Goal: Task Accomplishment & Management: Complete application form

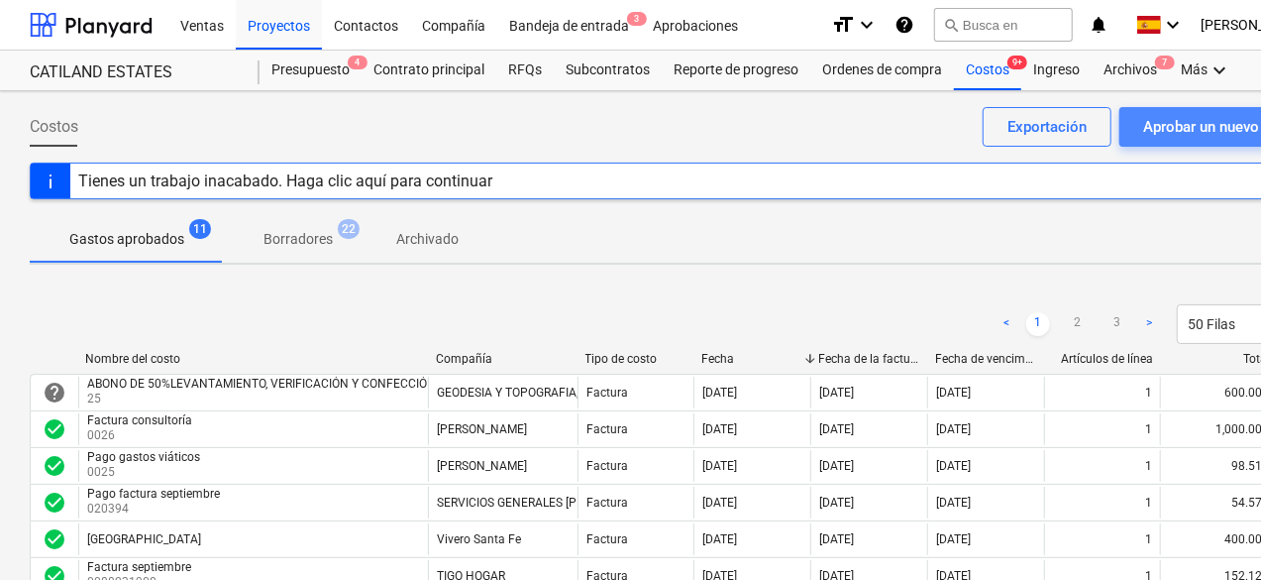
click at [1191, 122] on div "Aprobar un nuevo costo" at bounding box center [1223, 127] width 159 height 26
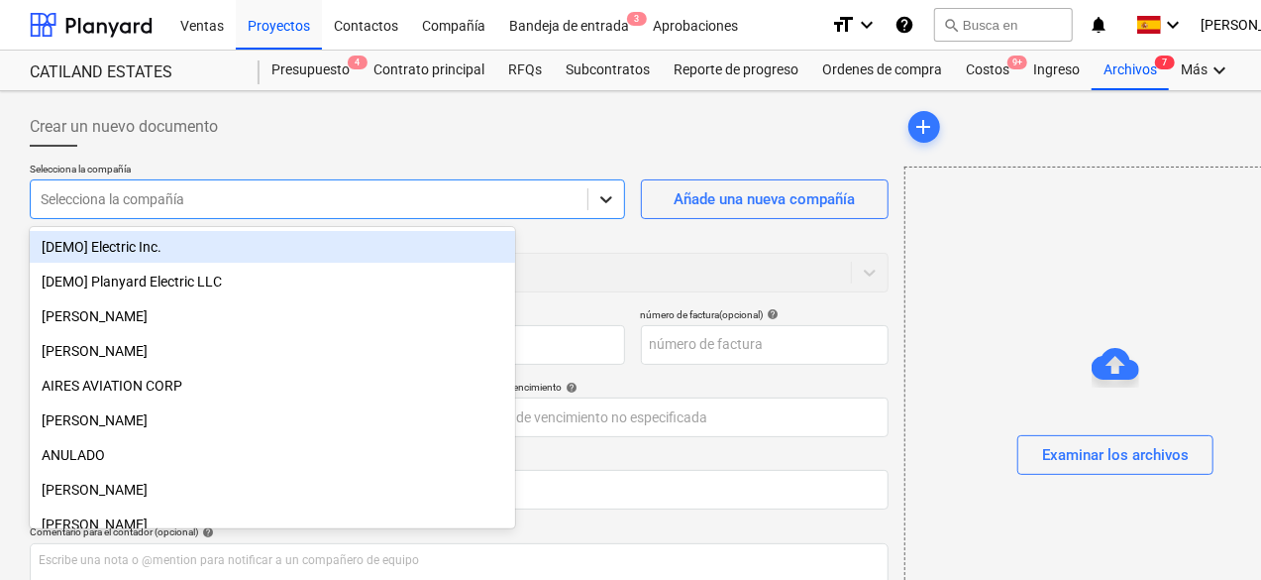
click at [589, 209] on div at bounding box center [607, 199] width 36 height 36
click at [348, 201] on div at bounding box center [309, 199] width 537 height 20
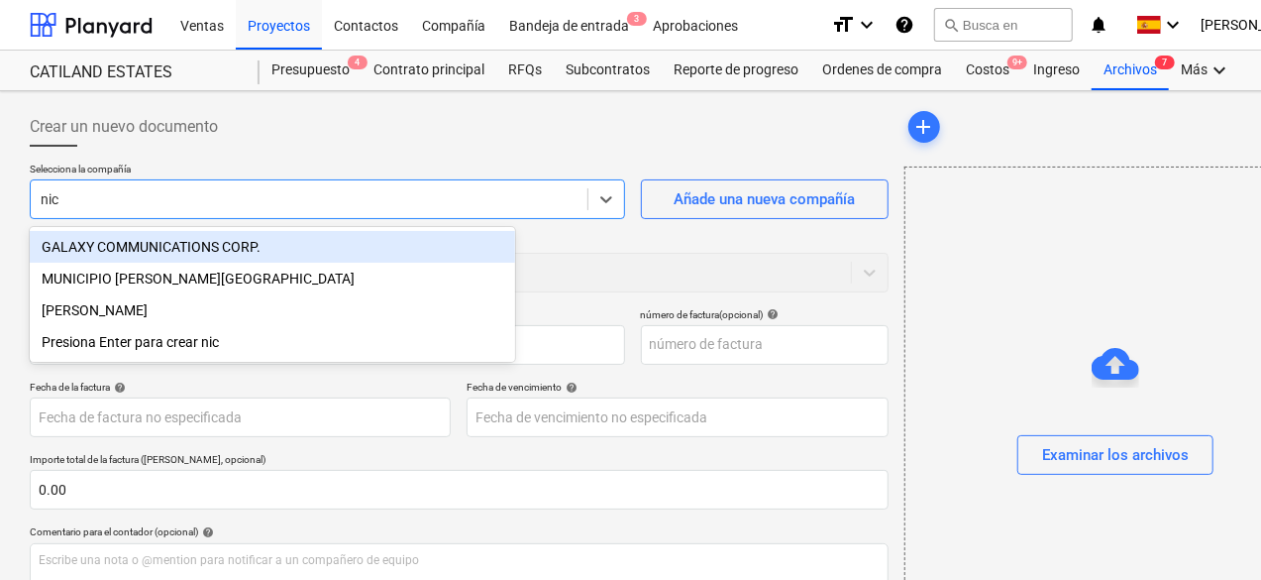
type input "nica"
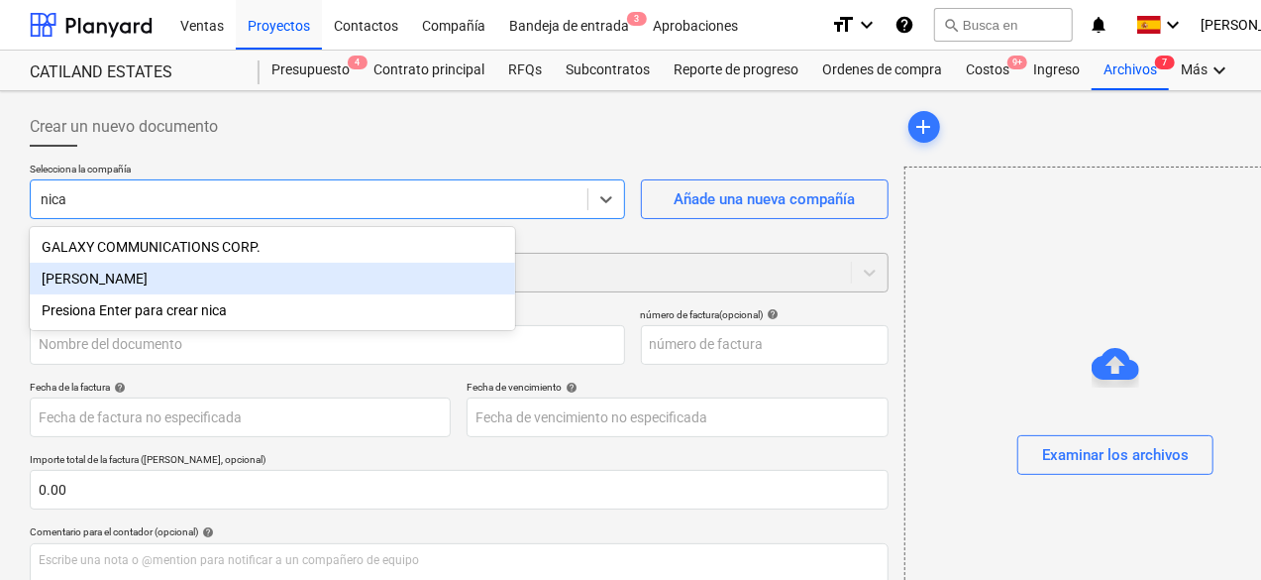
click at [135, 283] on div "[PERSON_NAME]" at bounding box center [273, 279] width 486 height 32
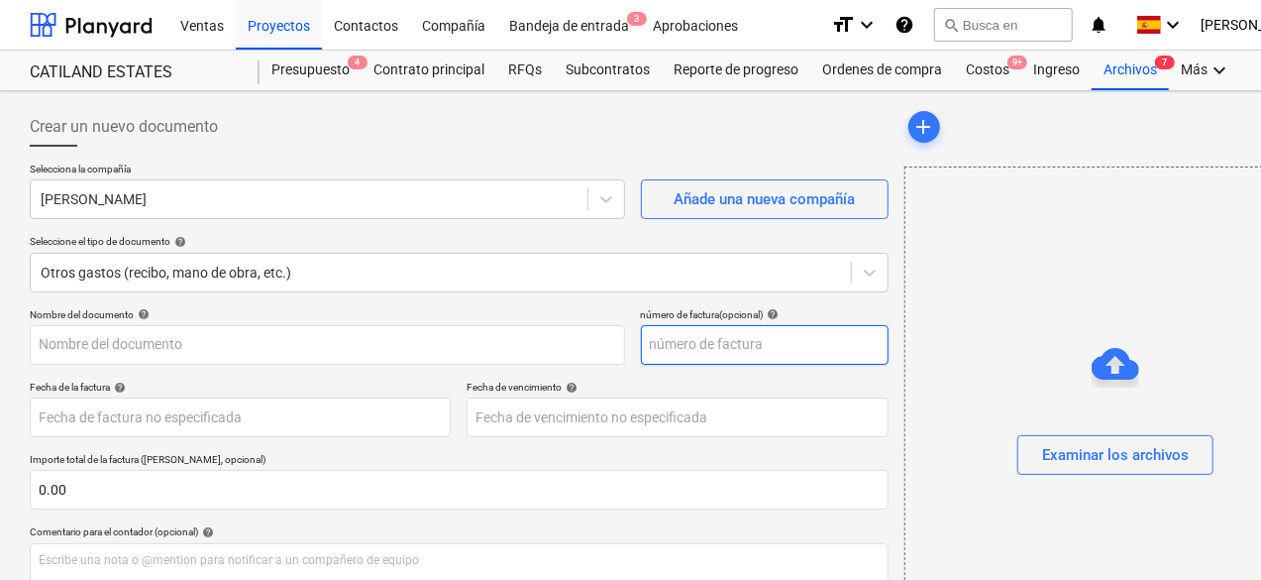
click at [641, 343] on input "text" at bounding box center [765, 345] width 248 height 40
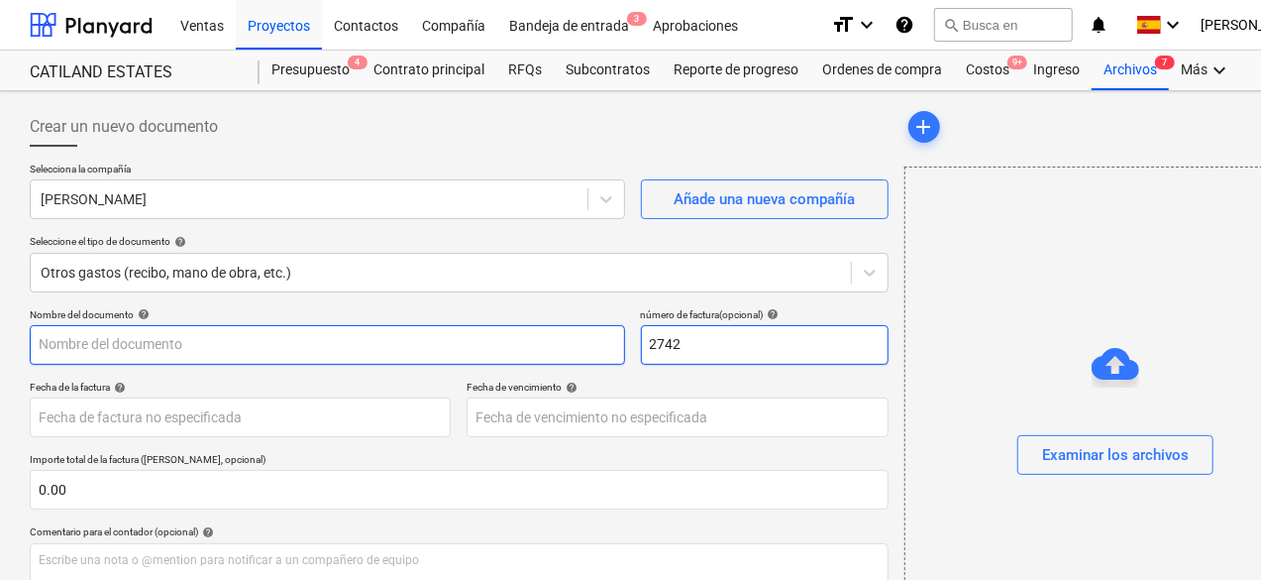
type input "2742"
click at [310, 359] on input "text" at bounding box center [328, 345] width 596 height 40
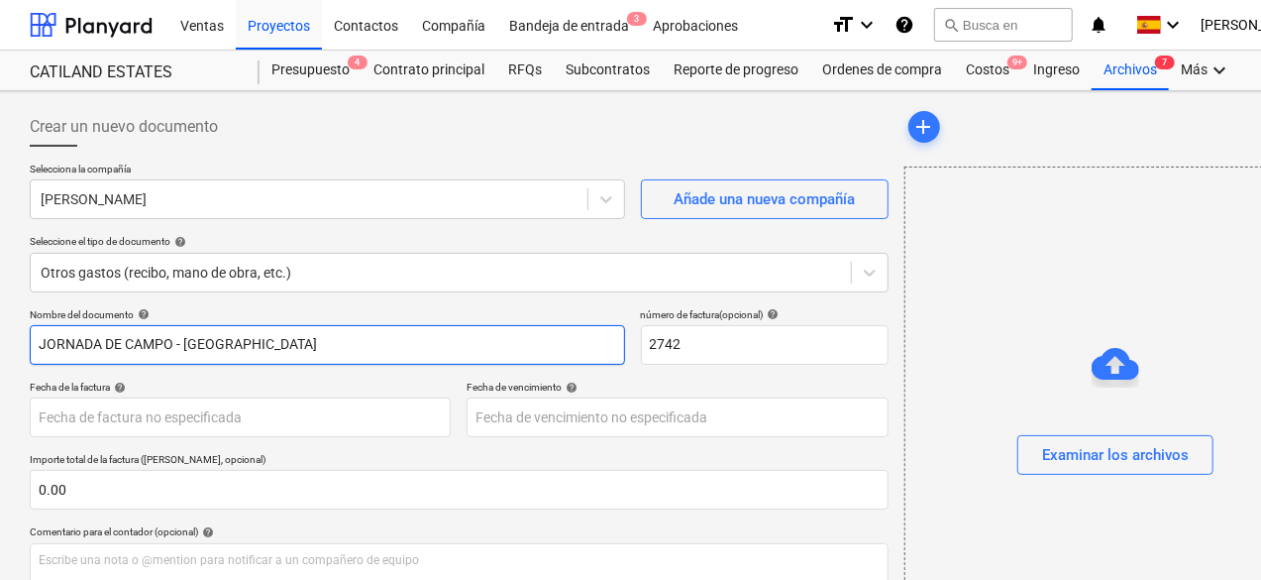
scroll to position [198, 0]
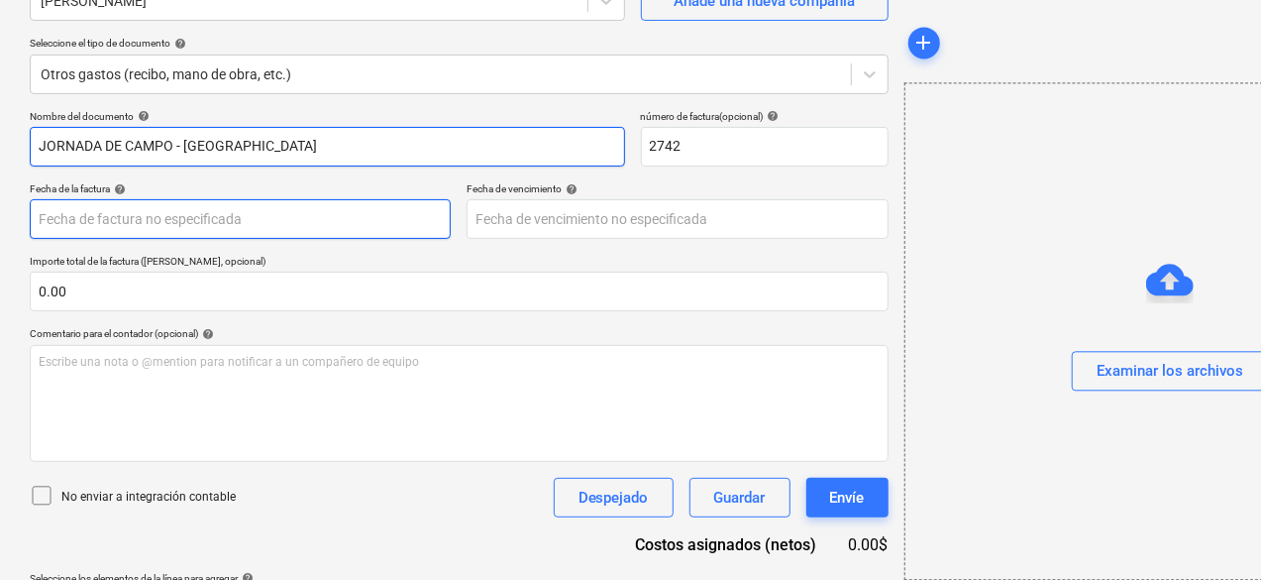
type input "JORNADA DE CAMPO - [GEOGRAPHIC_DATA]"
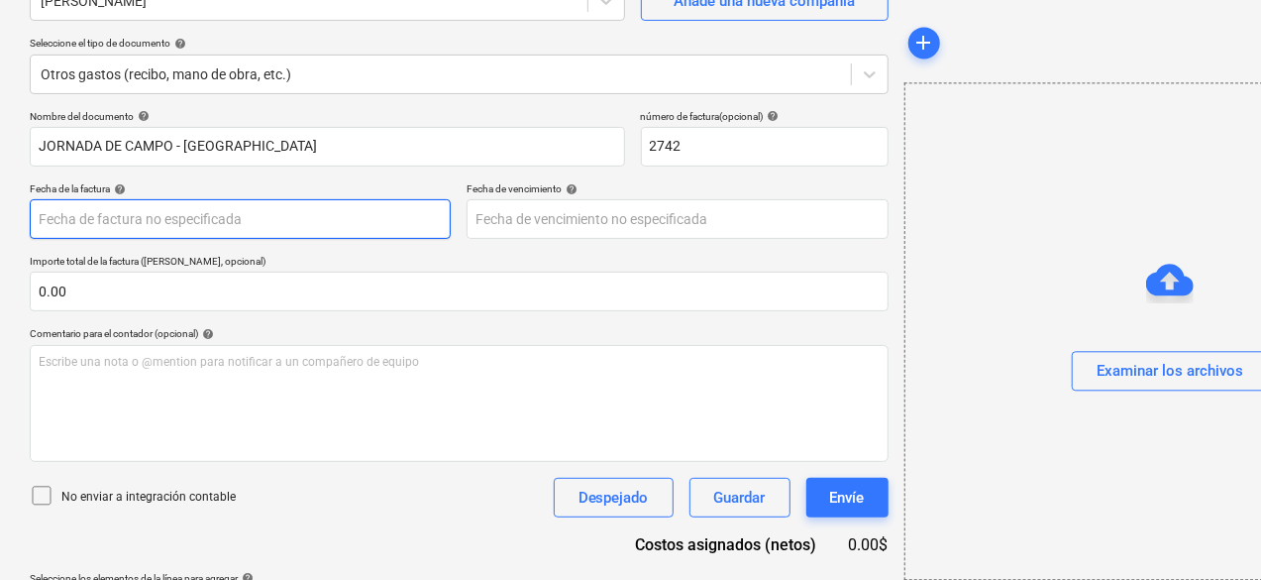
click at [287, 222] on body "Ventas Proyectos Contactos Compañía Bandeja de entrada 3 Aprobaciones format_si…" at bounding box center [630, 92] width 1261 height 580
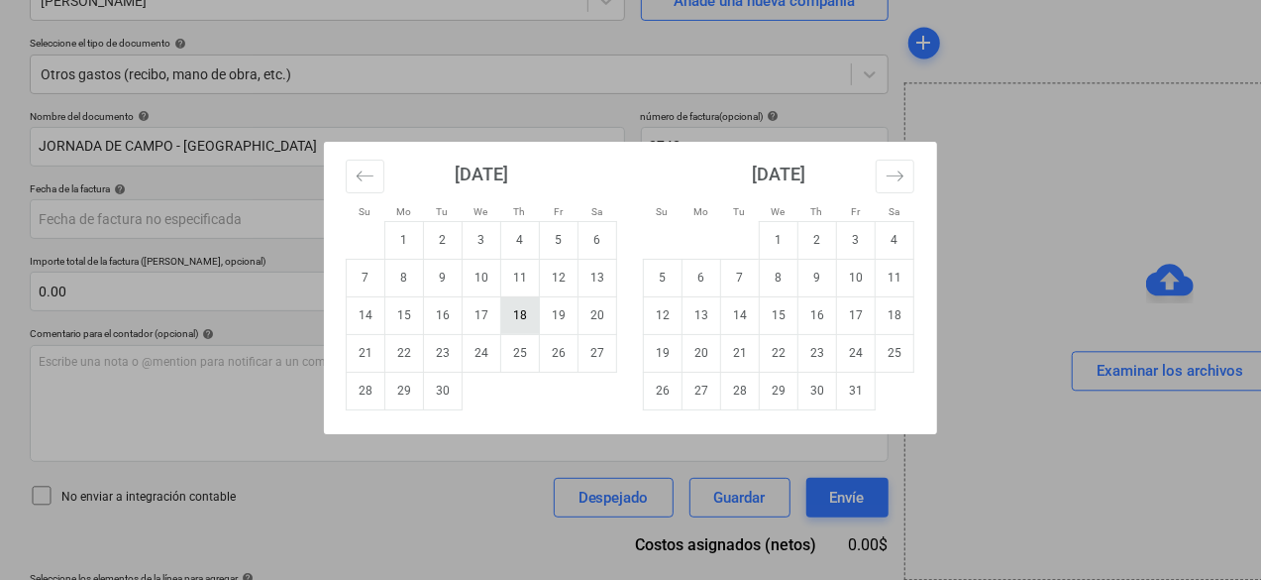
drag, startPoint x: 551, startPoint y: 282, endPoint x: 519, endPoint y: 301, distance: 36.9
click at [540, 296] on tbody "1 2 3 4 5 6 7 8 9 10 11 12 13 14 15 16 17 18 19 20 21 22 23 24 25 26 27 28 29 30" at bounding box center [482, 315] width 271 height 188
click at [554, 284] on td "12" at bounding box center [559, 278] width 39 height 38
type input "[DATE]"
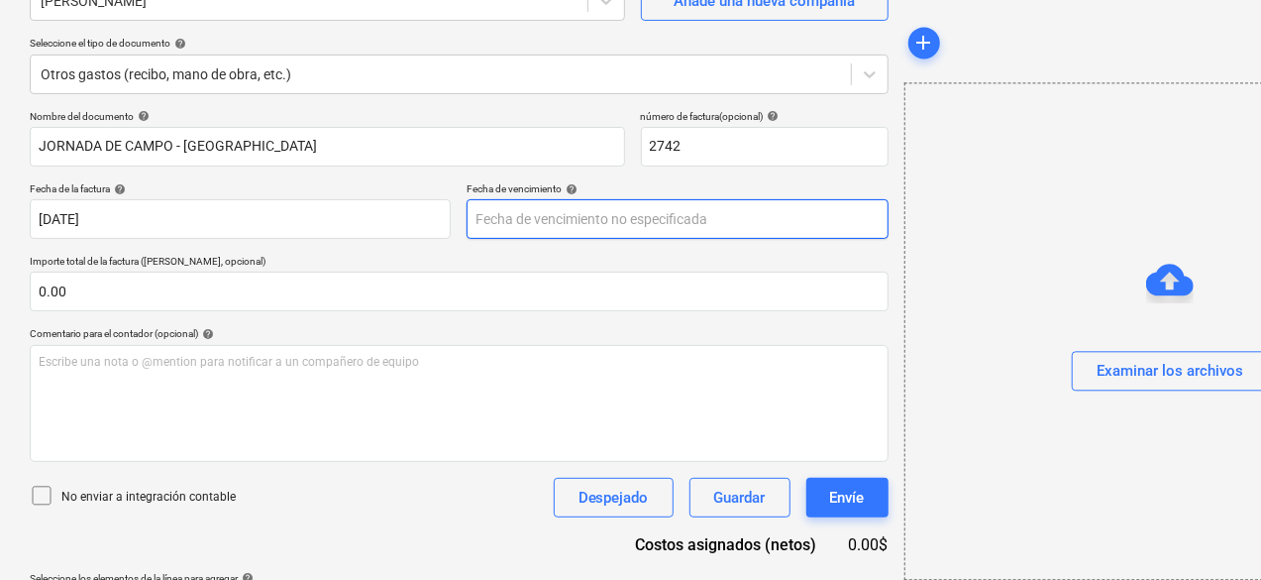
click at [501, 224] on body "Ventas Proyectos Contactos Compañía Bandeja de entrada 3 Aprobaciones format_si…" at bounding box center [630, 92] width 1261 height 580
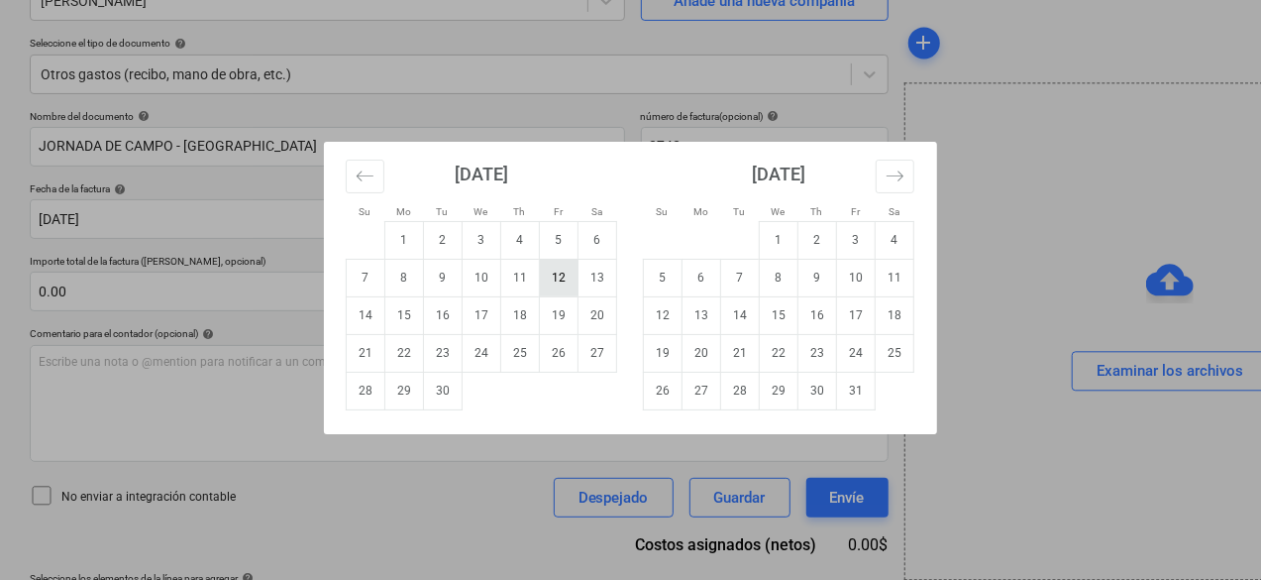
click at [568, 273] on td "12" at bounding box center [559, 278] width 39 height 38
type input "[DATE]"
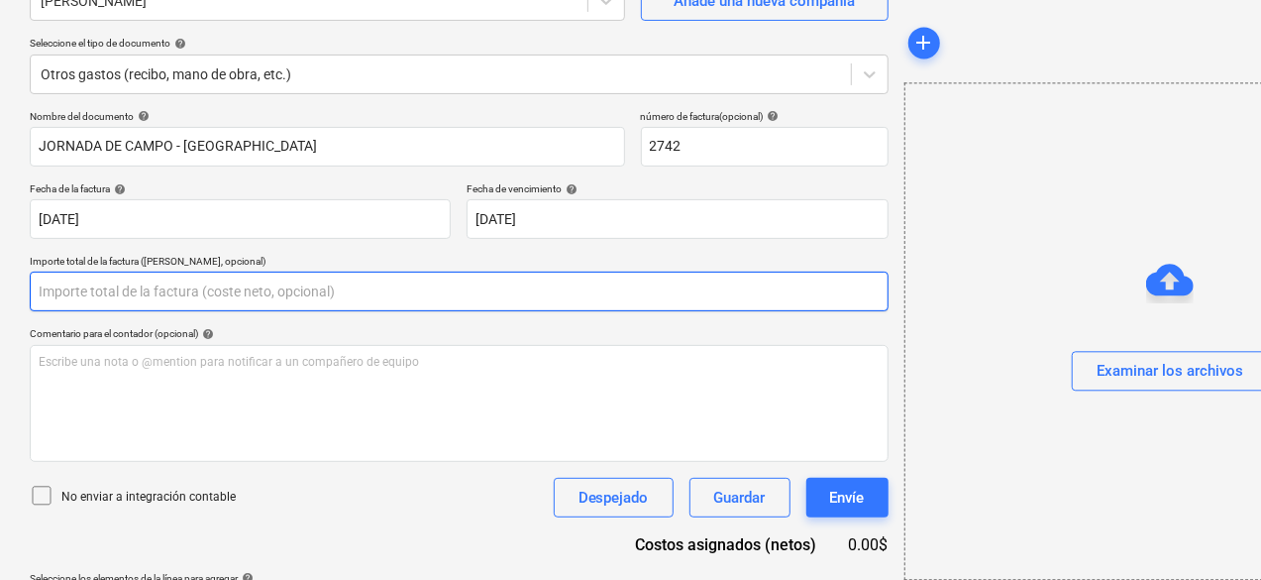
click at [206, 289] on input "text" at bounding box center [459, 292] width 859 height 40
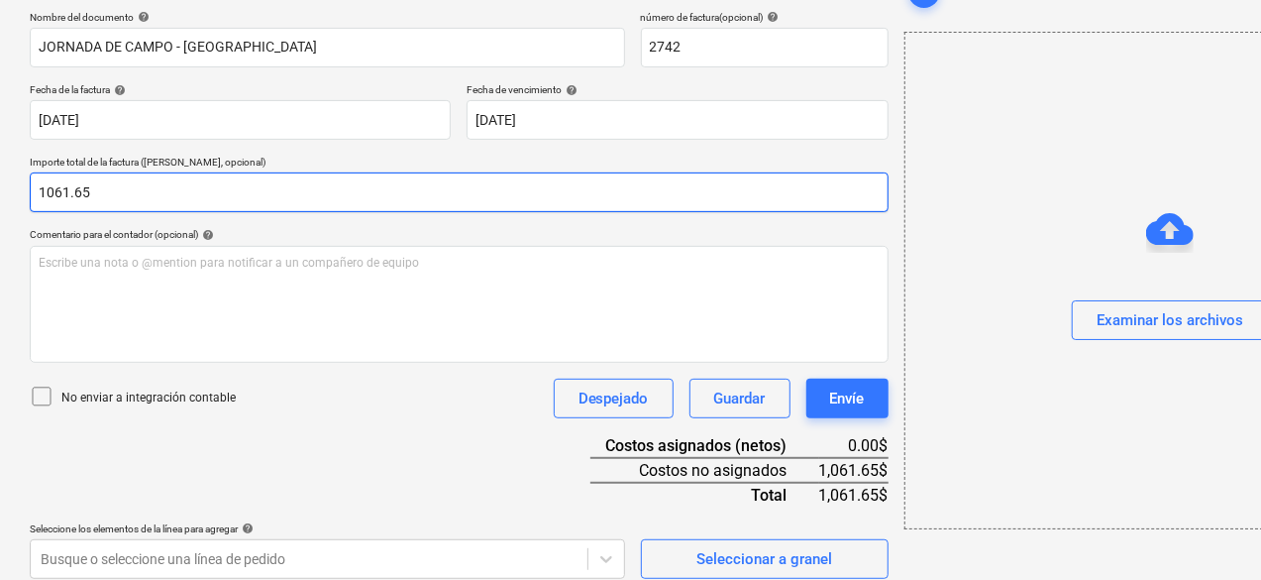
scroll to position [311, 0]
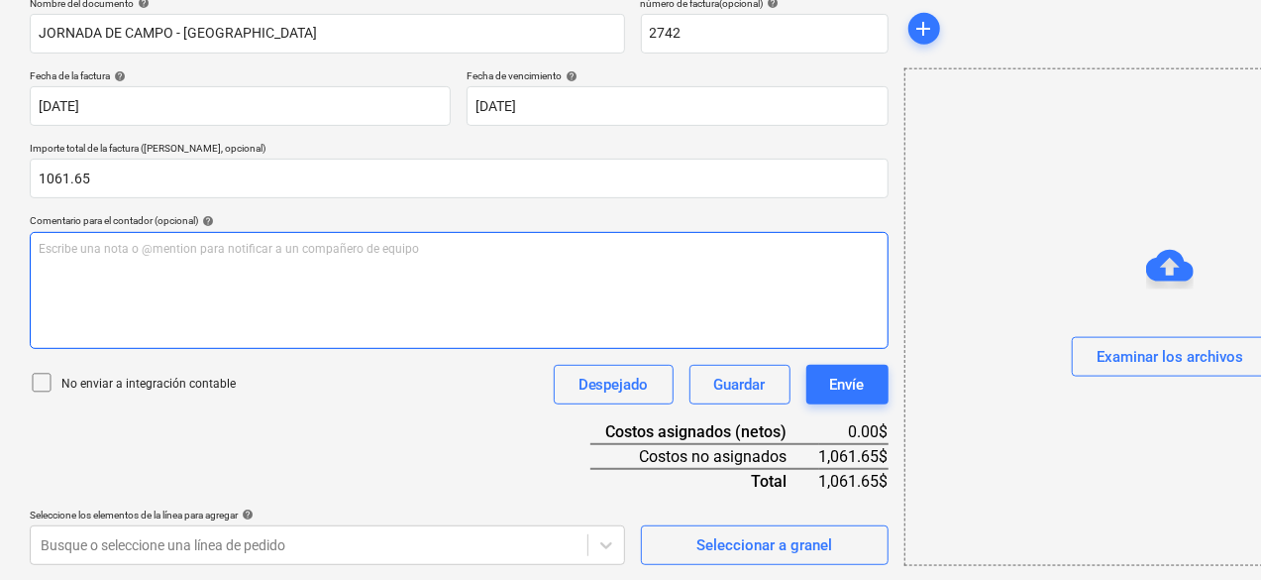
type input "1,061.65"
click at [139, 263] on div "Escribe una nota o @mention para notificar a un compañero de equipo ﻿" at bounding box center [459, 290] width 859 height 117
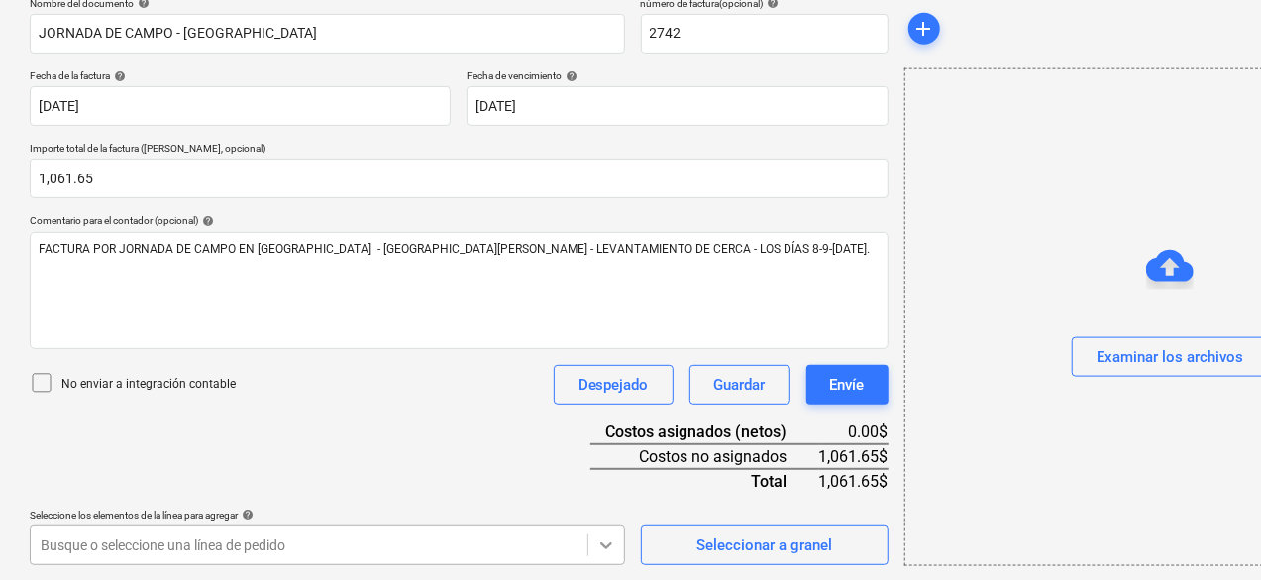
scroll to position [604, 0]
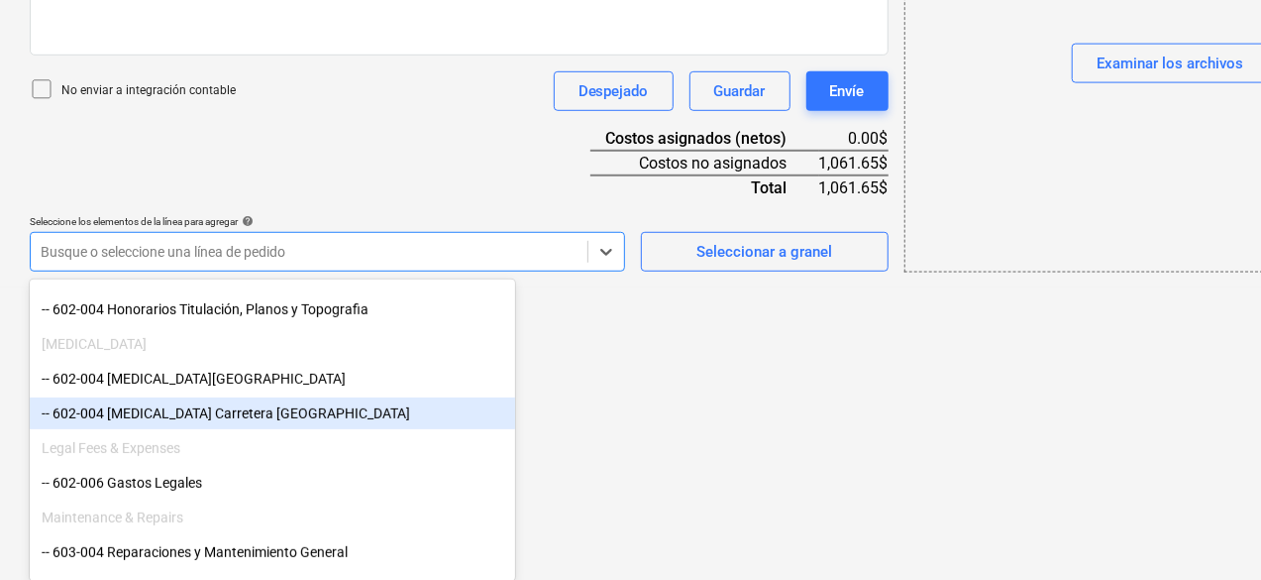
scroll to position [411, 0]
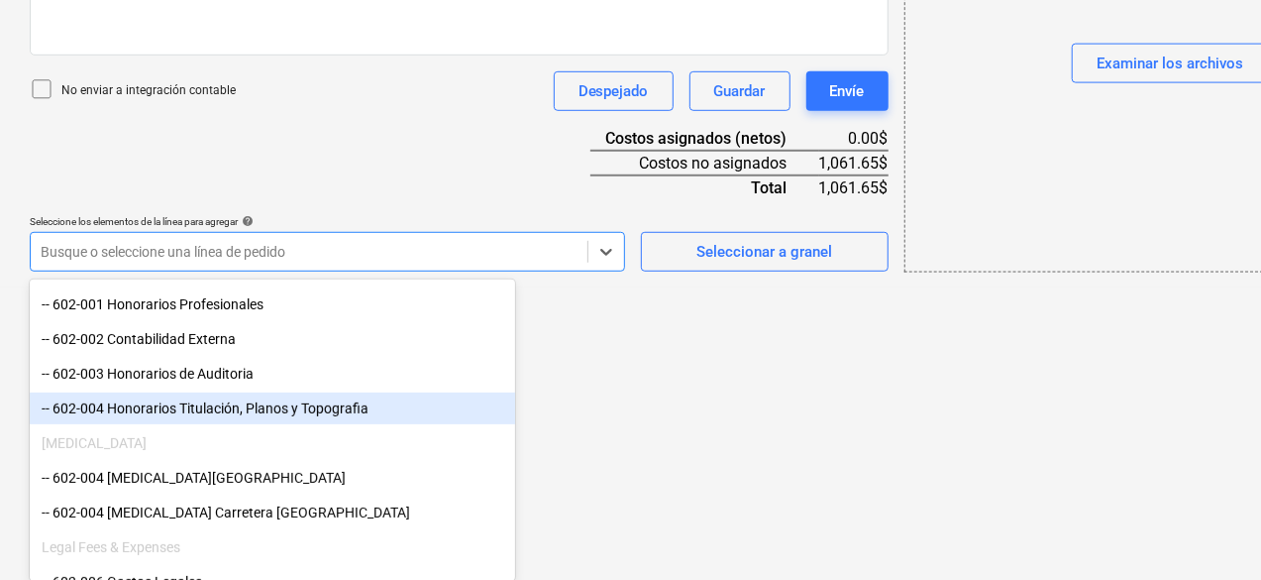
click at [231, 404] on div "-- 602-004 Honorarios Titulación, Planos y Topografia" at bounding box center [273, 408] width 486 height 32
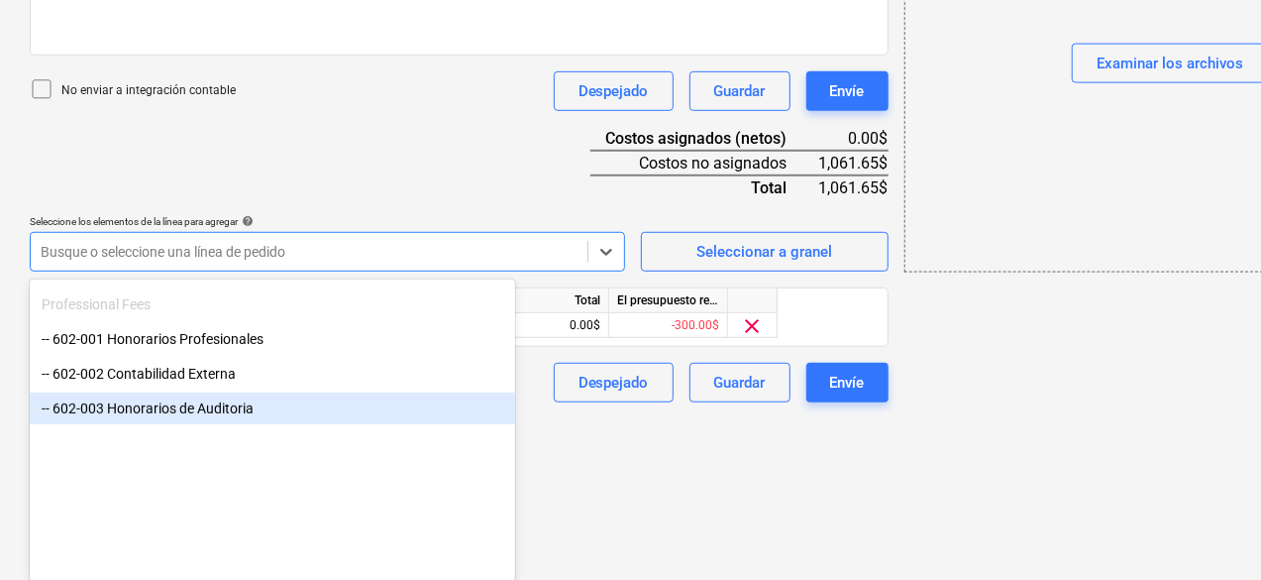
scroll to position [178, 0]
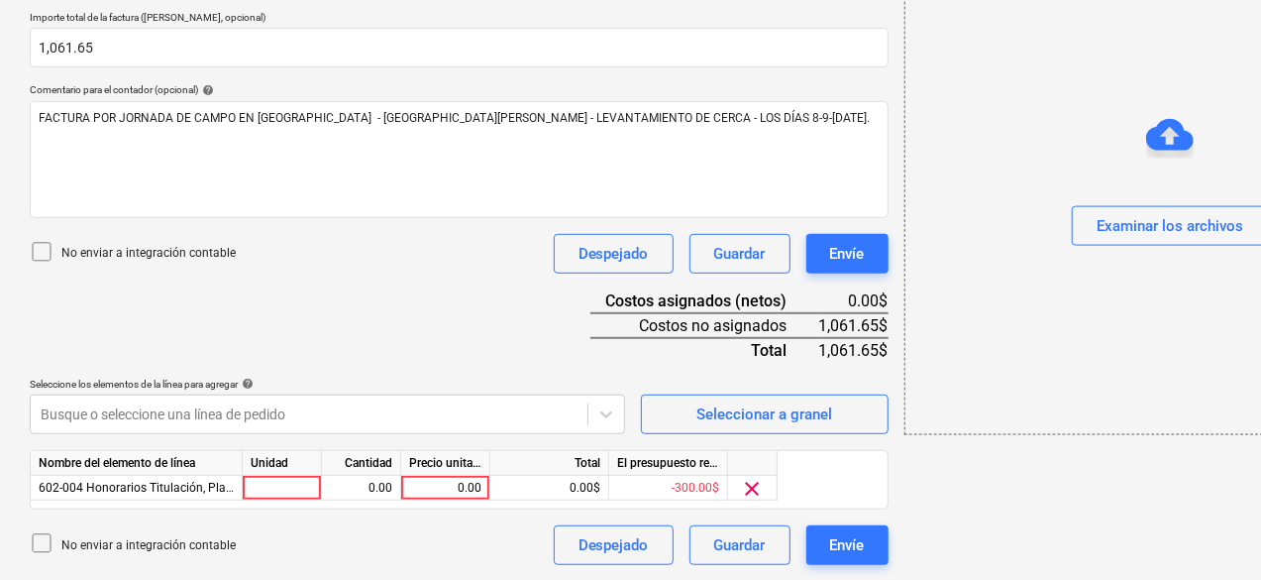
click at [298, 500] on div "Nombre del elemento de línea Unidad Cantidad Precio unitario Total El presupues…" at bounding box center [459, 479] width 859 height 59
click at [297, 479] on div at bounding box center [282, 488] width 79 height 25
type input "1"
click at [389, 484] on div "0.00" at bounding box center [361, 488] width 62 height 25
click at [442, 492] on div "0.00" at bounding box center [445, 488] width 72 height 25
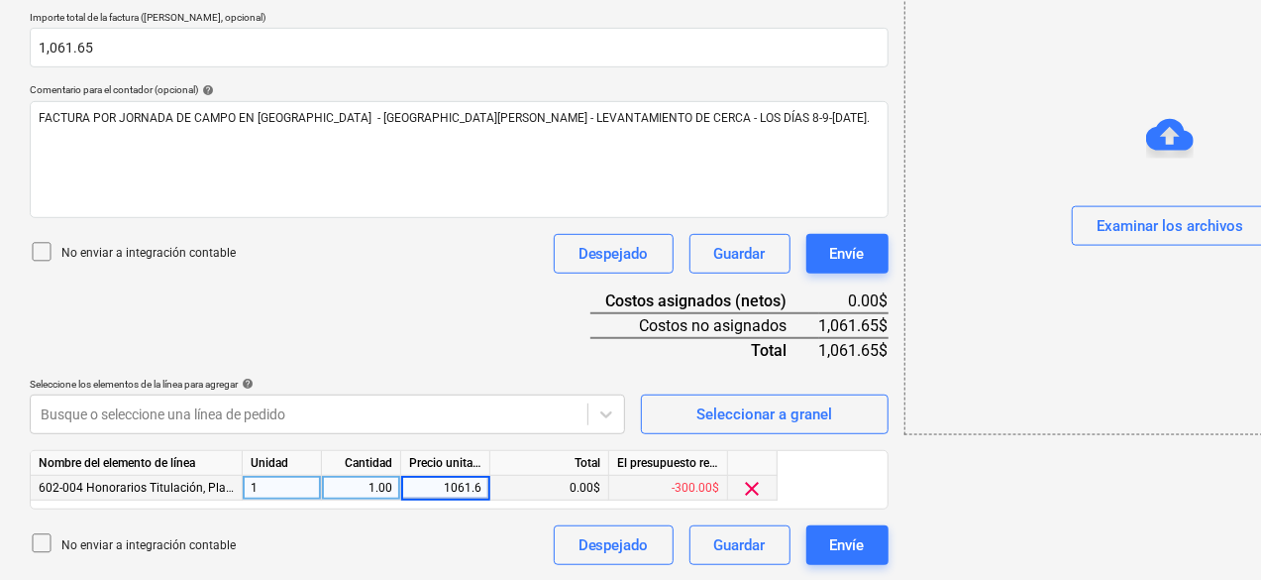
type input "1061.65"
click at [946, 481] on div "add Examinar los archivos" at bounding box center [1115, 115] width 437 height 916
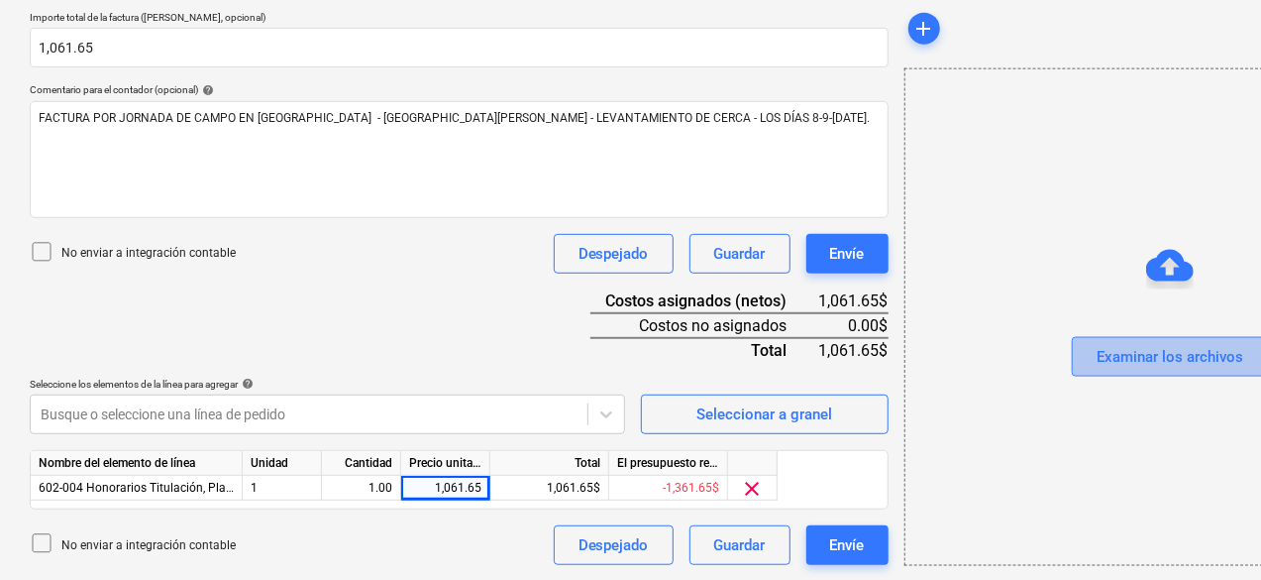
click at [1097, 344] on div "Examinar los archivos" at bounding box center [1170, 357] width 147 height 26
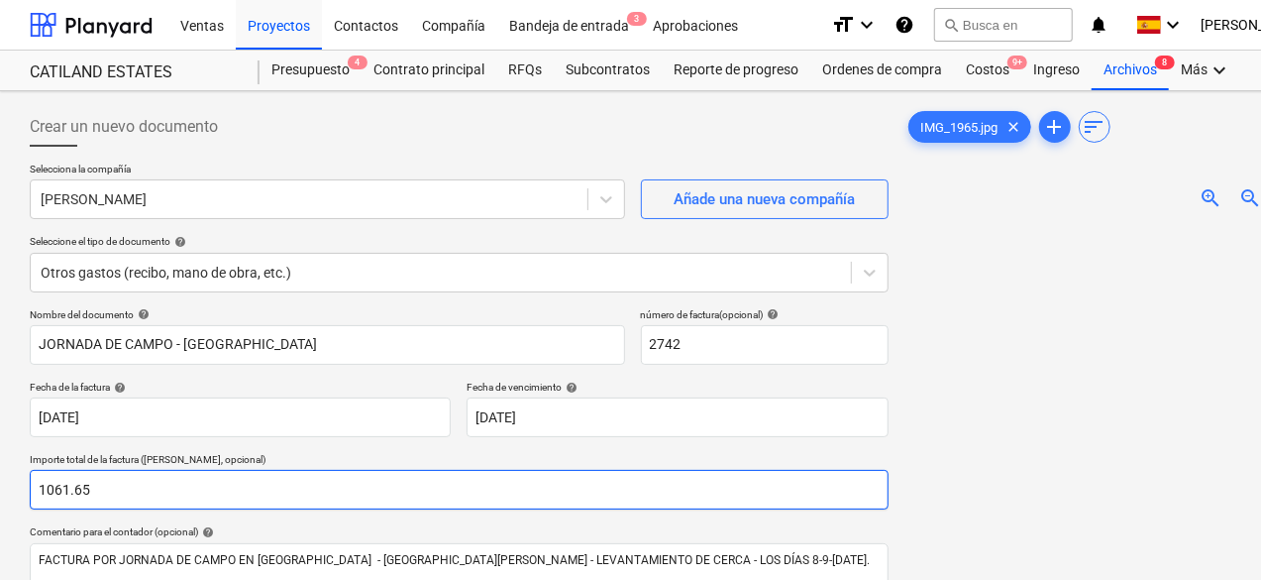
click at [148, 481] on input "1061.65" at bounding box center [459, 490] width 859 height 40
type input "1"
type input "0"
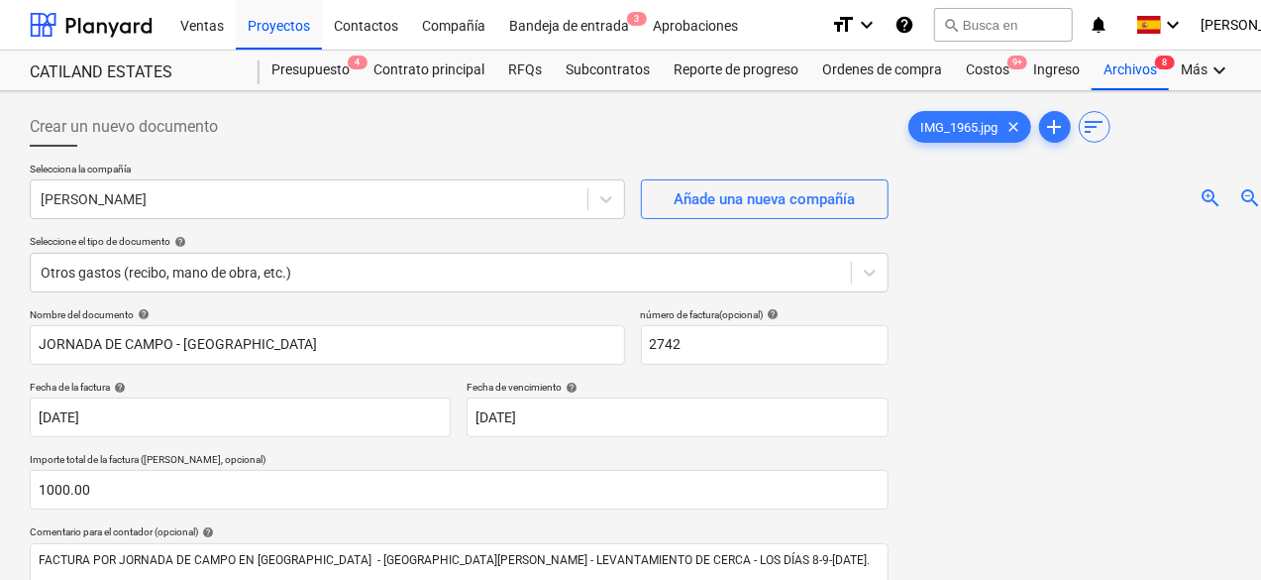
type input "1,000.00"
drag, startPoint x: 1060, startPoint y: 351, endPoint x: 1260, endPoint y: 338, distance: 200.6
click at [1260, 338] on div at bounding box center [1115, 500] width 421 height 524
click at [1003, 125] on span "clear" at bounding box center [1015, 127] width 24 height 24
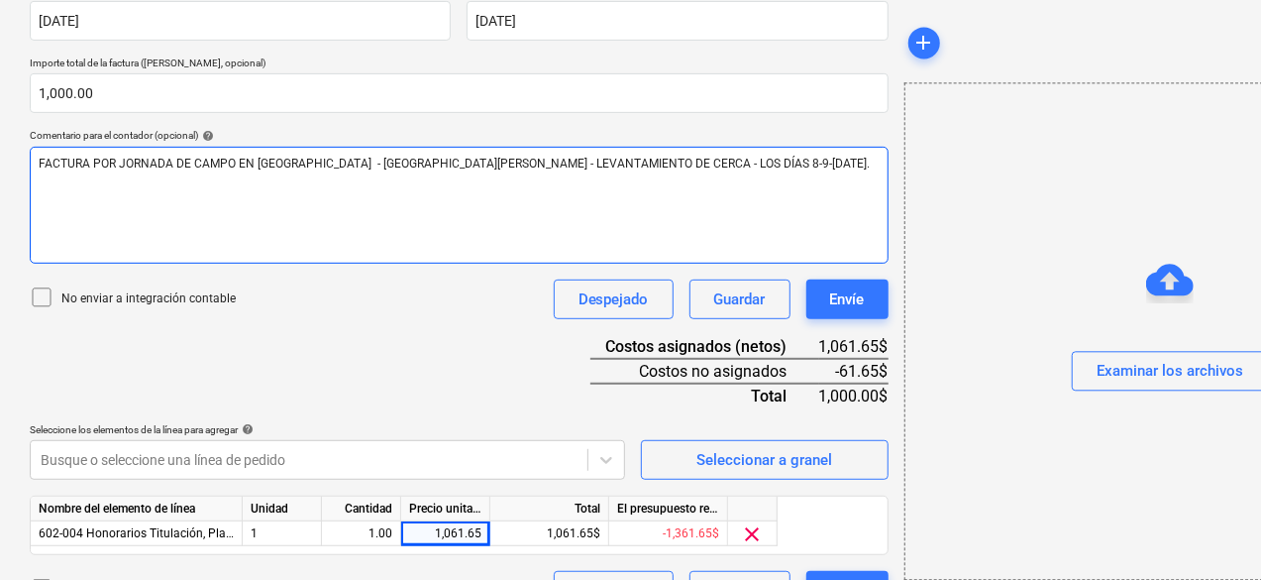
scroll to position [442, 0]
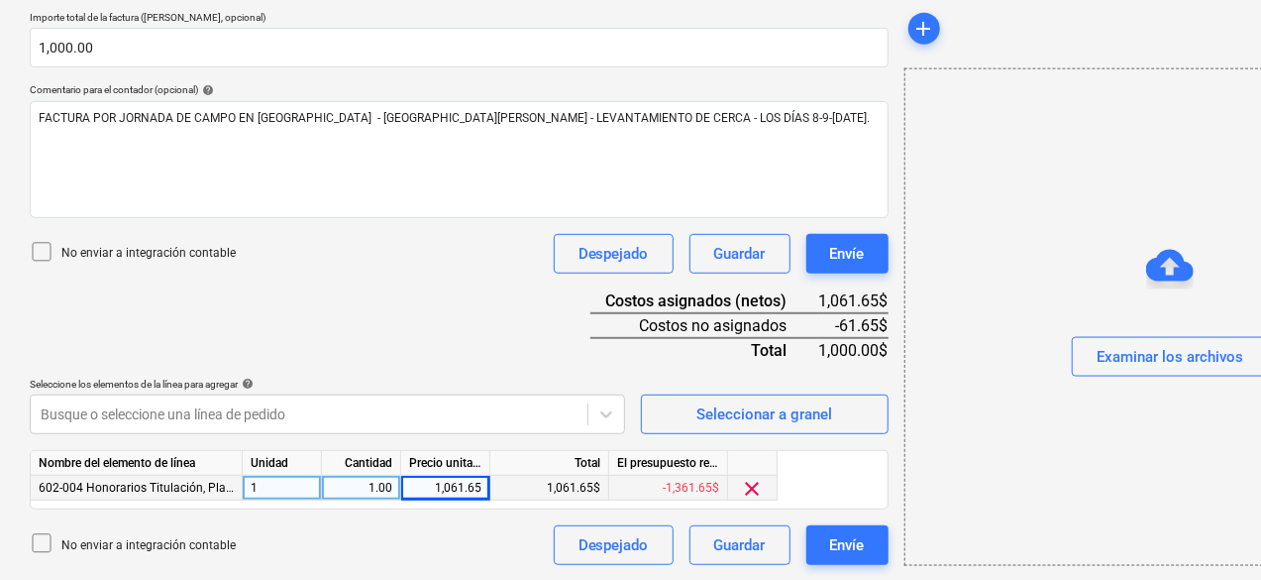
click at [488, 488] on div "1,061.65" at bounding box center [445, 488] width 89 height 25
type input "1000.00"
click at [355, 536] on div "No enviar a integración contable Despejado Guardar Envíe" at bounding box center [459, 545] width 859 height 40
